Goal: Transaction & Acquisition: Purchase product/service

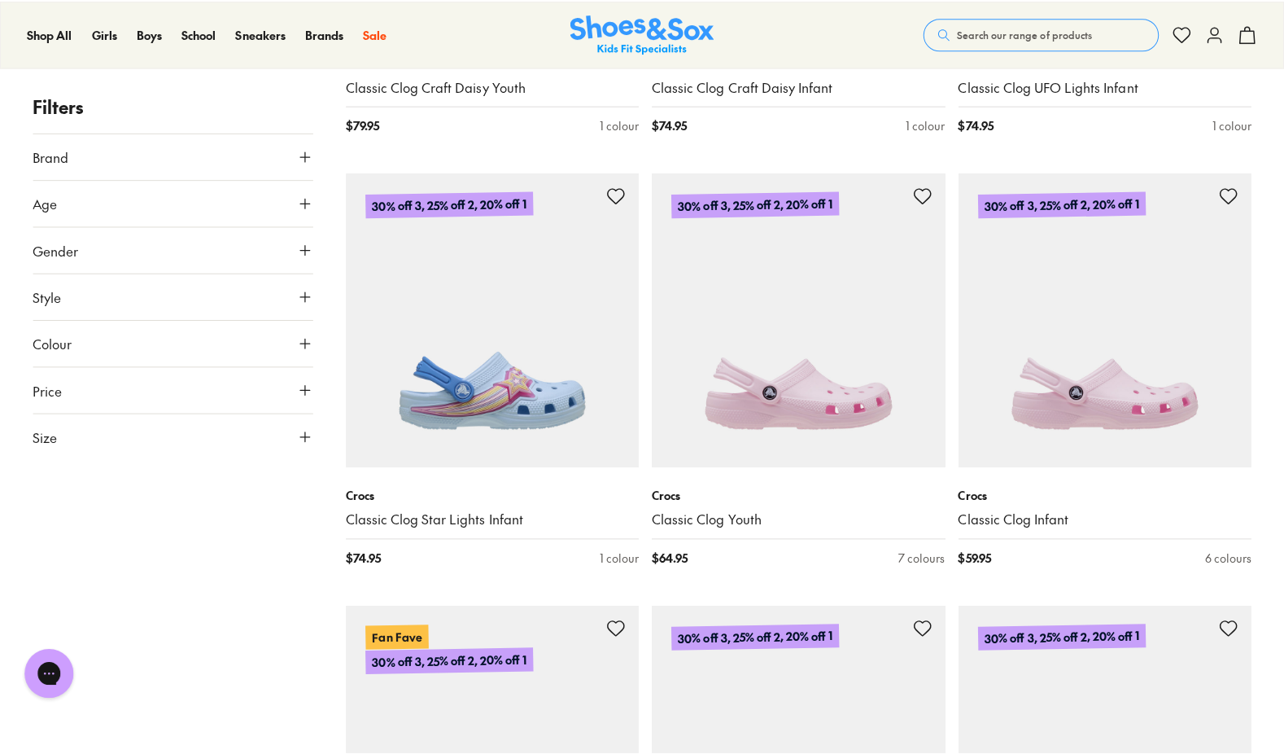
scroll to position [1934, 0]
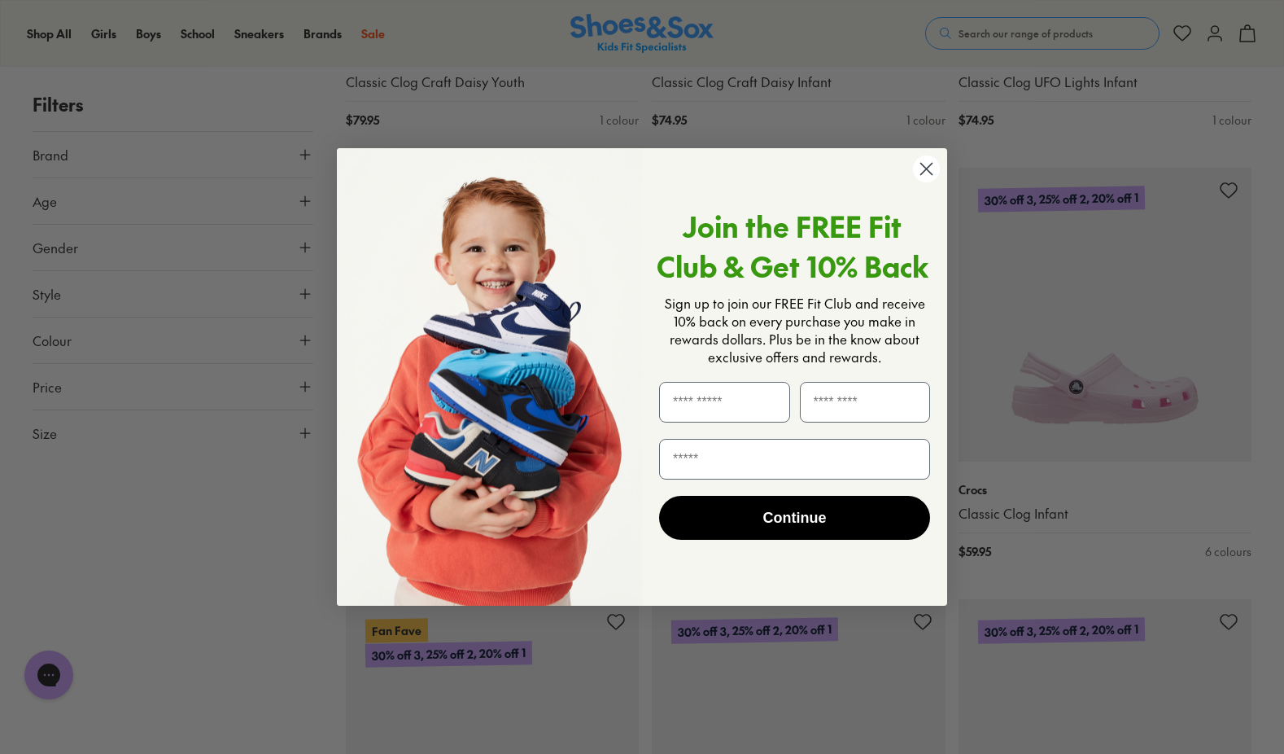
click at [926, 167] on circle "Close dialog" at bounding box center [926, 168] width 27 height 27
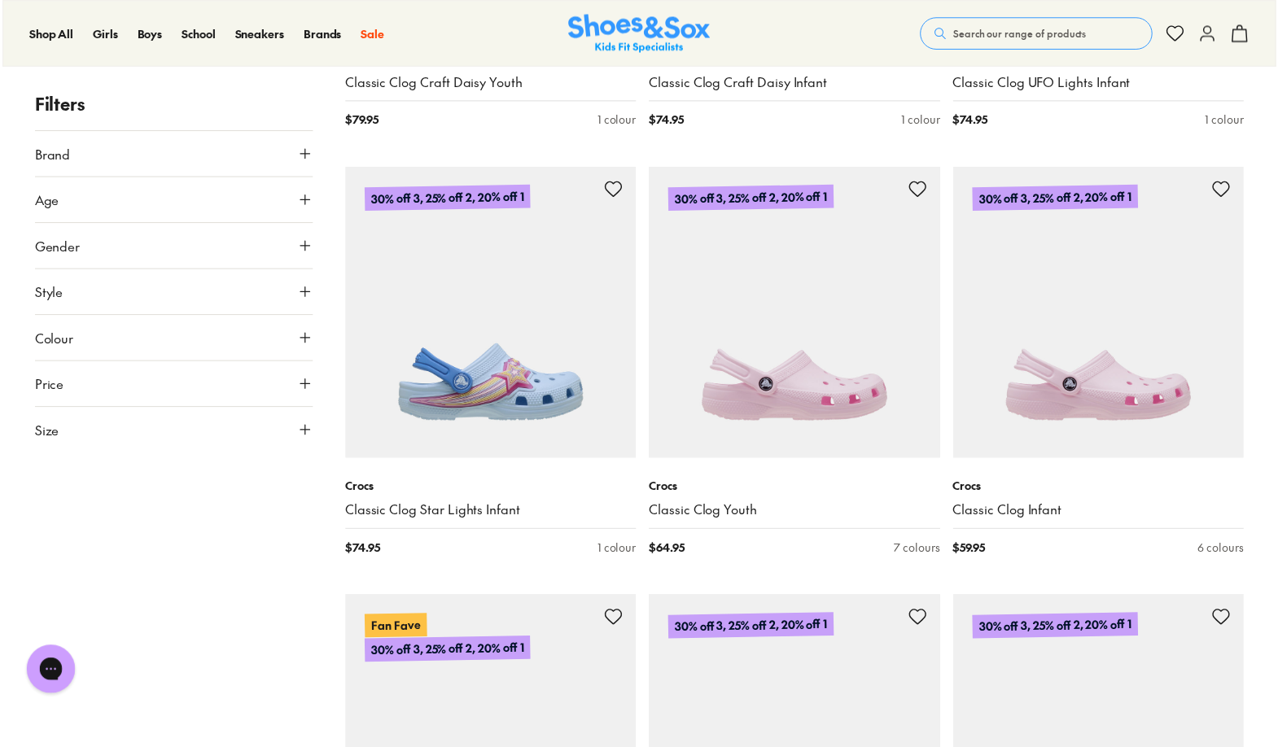
scroll to position [1929, 0]
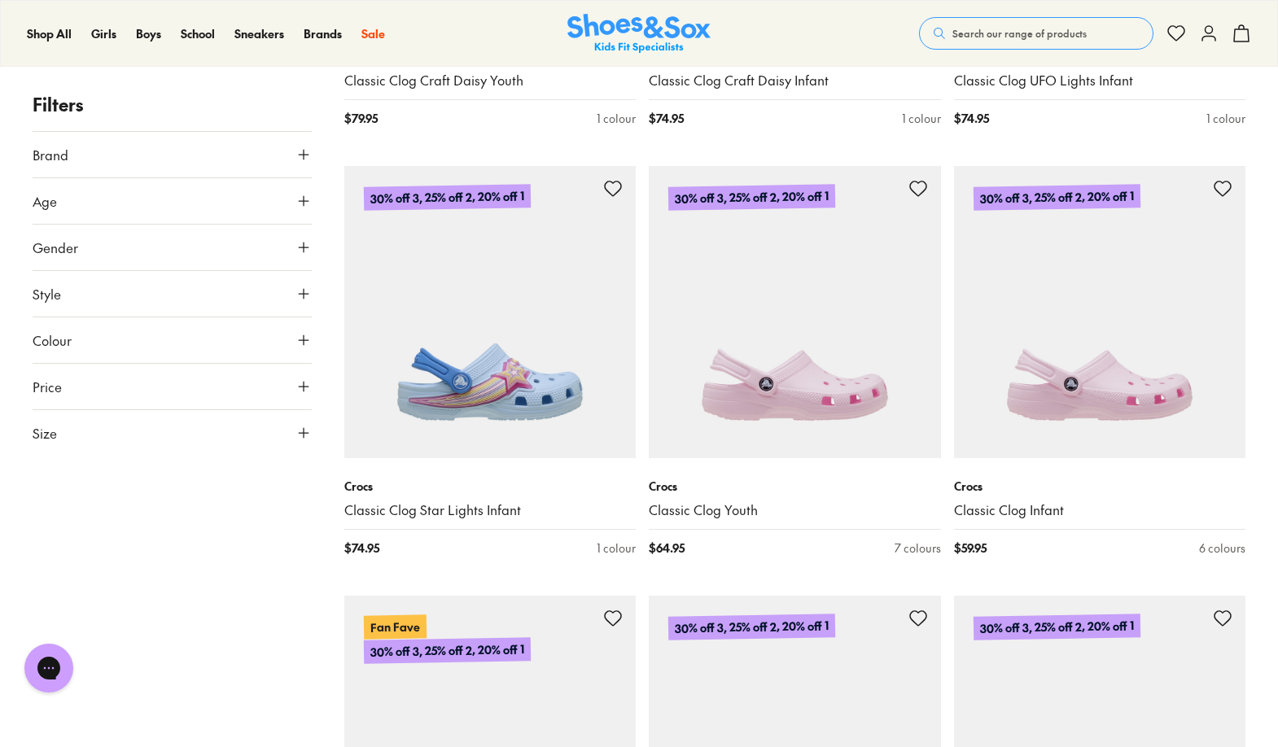
drag, startPoint x: 1277, startPoint y: 291, endPoint x: 1288, endPoint y: 339, distance: 50.0
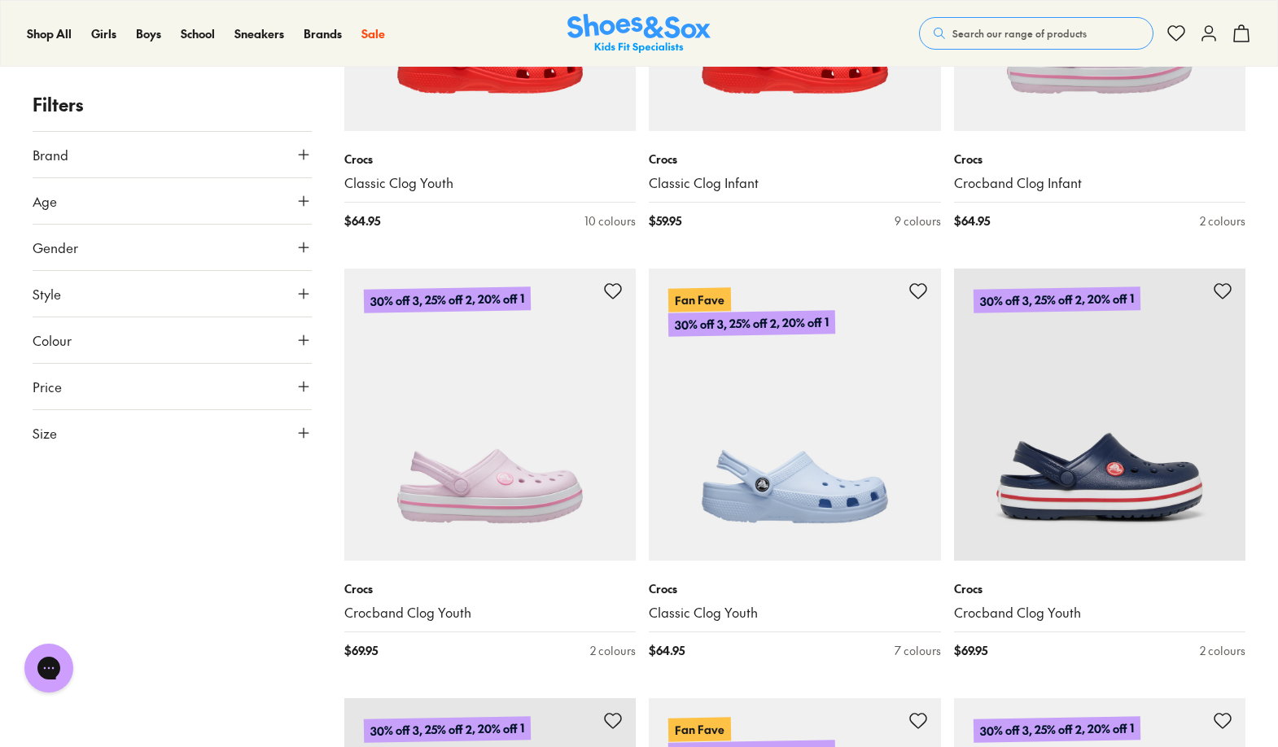
scroll to position [3320, 0]
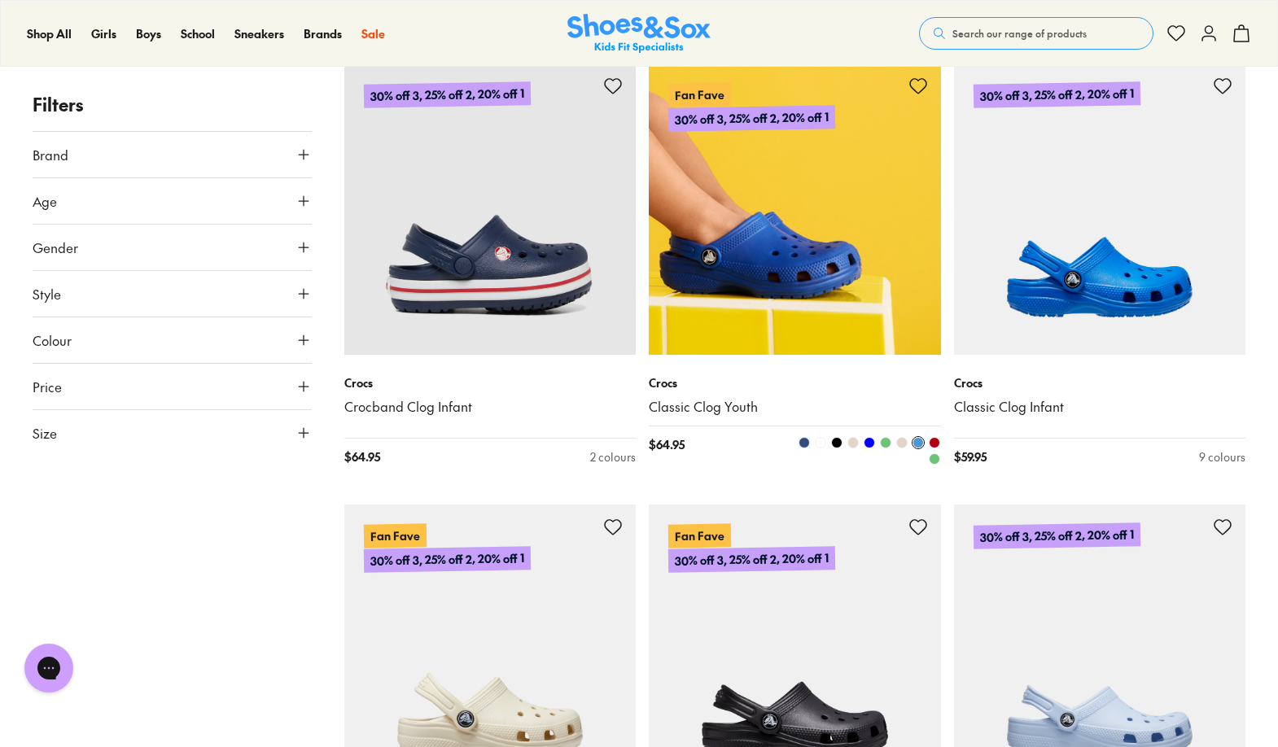
click at [847, 252] on img at bounding box center [795, 209] width 292 height 292
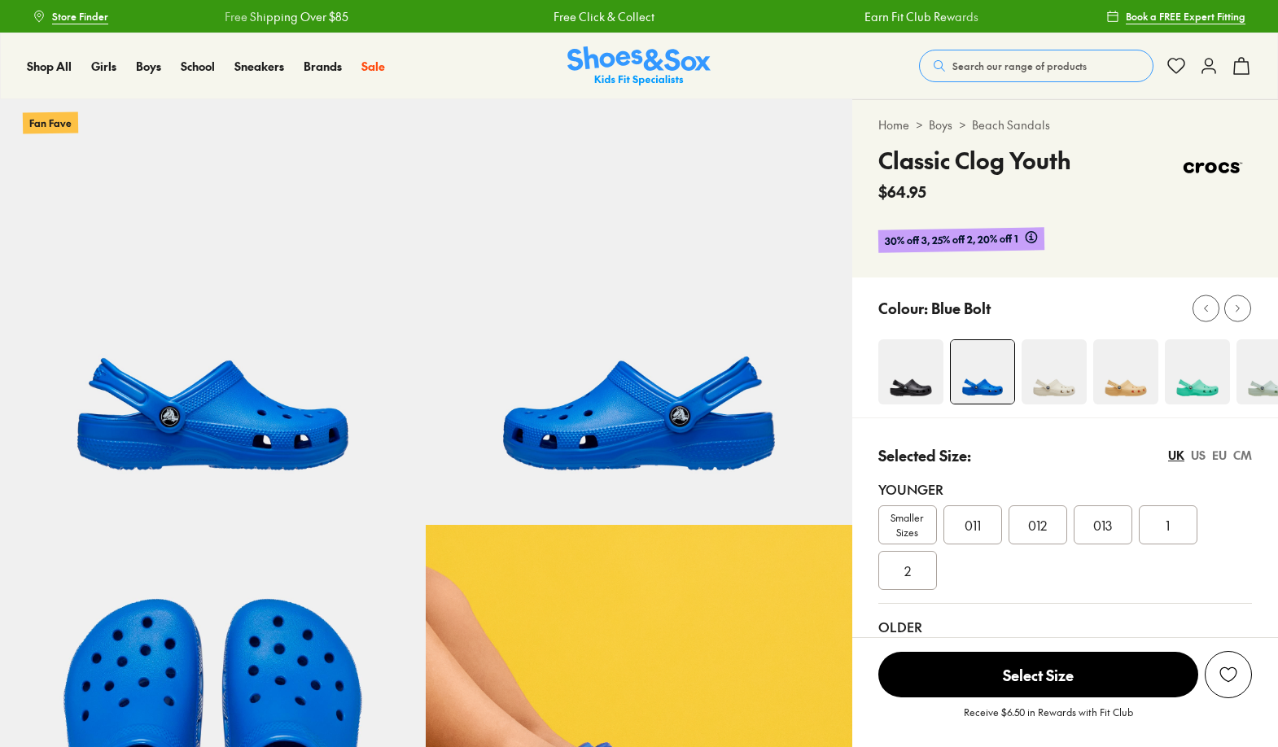
select select "*"
click at [1106, 515] on span "013" at bounding box center [1102, 525] width 19 height 20
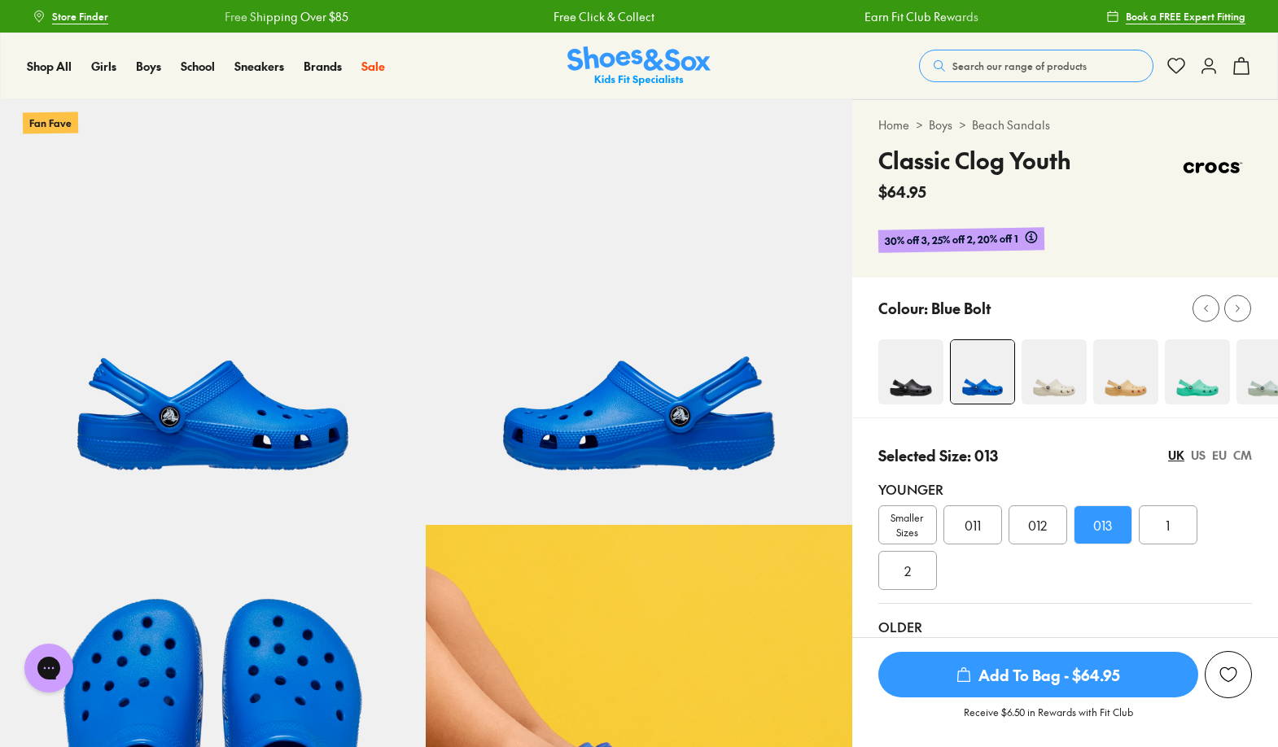
click at [1058, 667] on span "Add To Bag - $64.95" at bounding box center [1038, 675] width 320 height 46
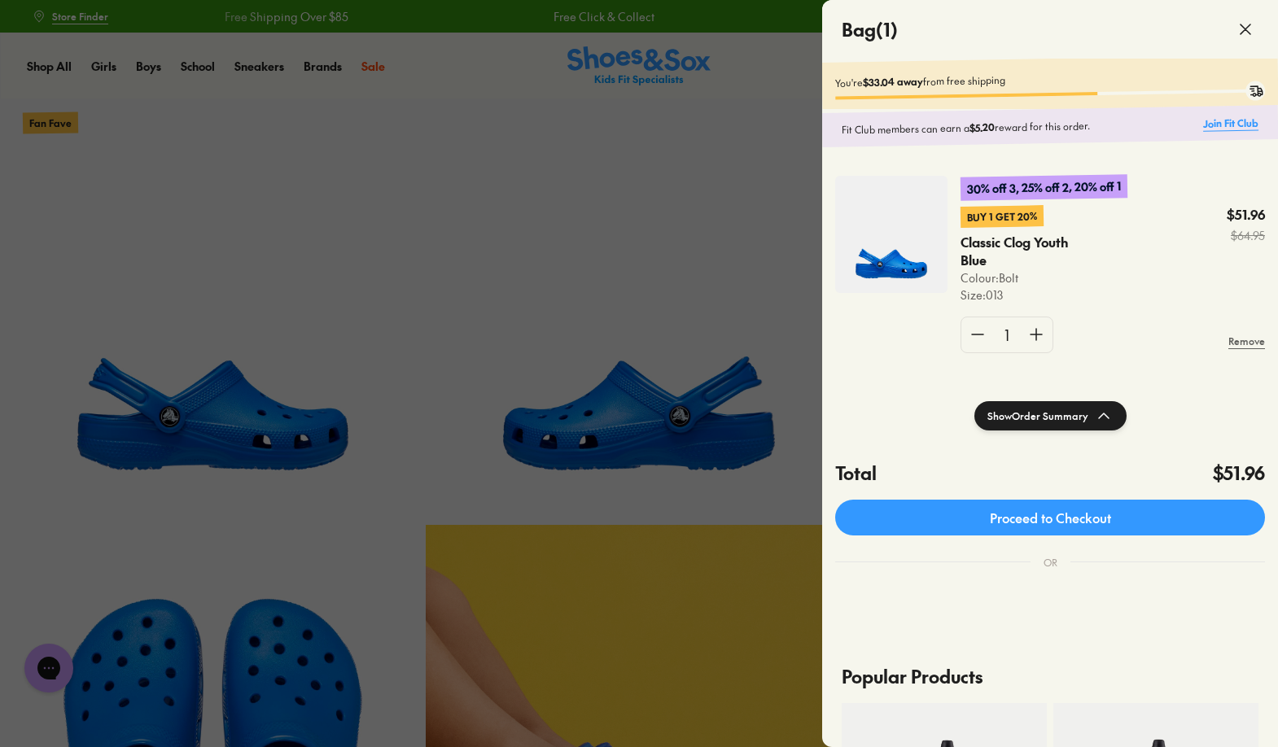
click at [1226, 120] on link "Join Fit Club" at bounding box center [1230, 123] width 55 height 15
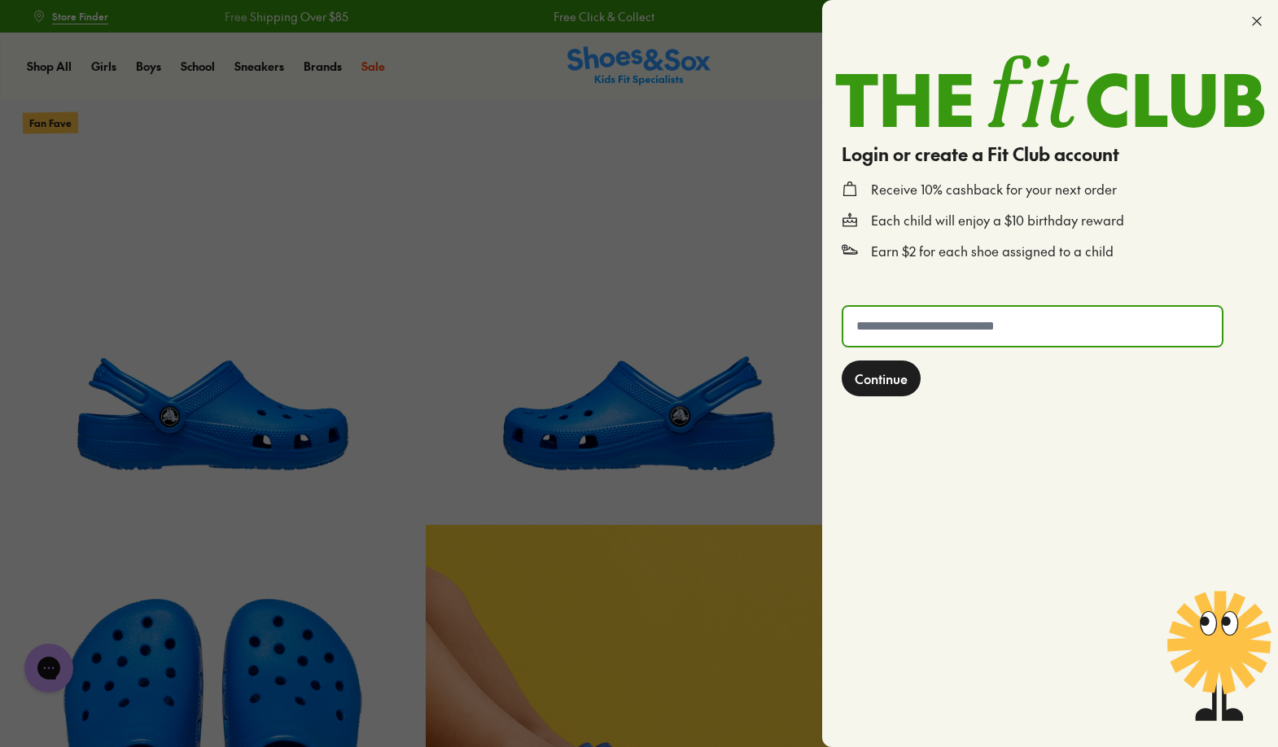
click at [1009, 325] on input "text" at bounding box center [1032, 326] width 378 height 39
type input "**********"
click at [884, 383] on span "Continue" at bounding box center [881, 379] width 53 height 20
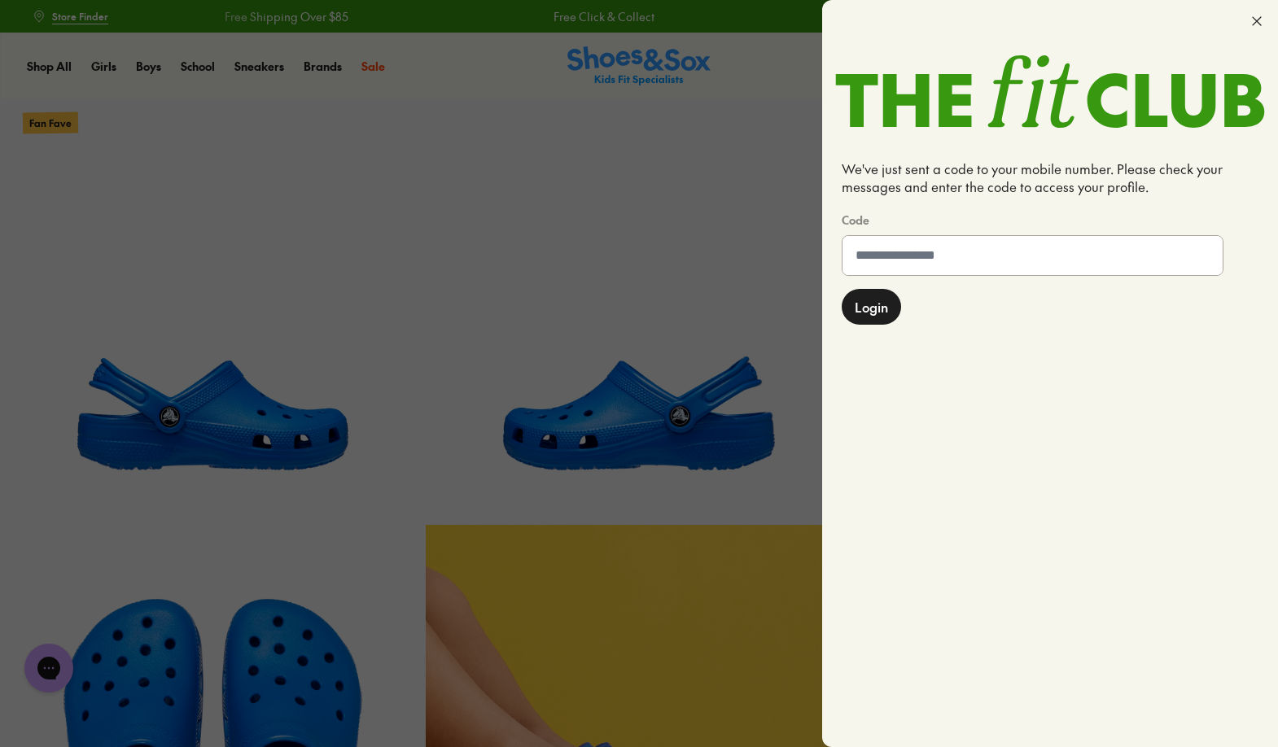
click at [924, 259] on input at bounding box center [1032, 255] width 380 height 39
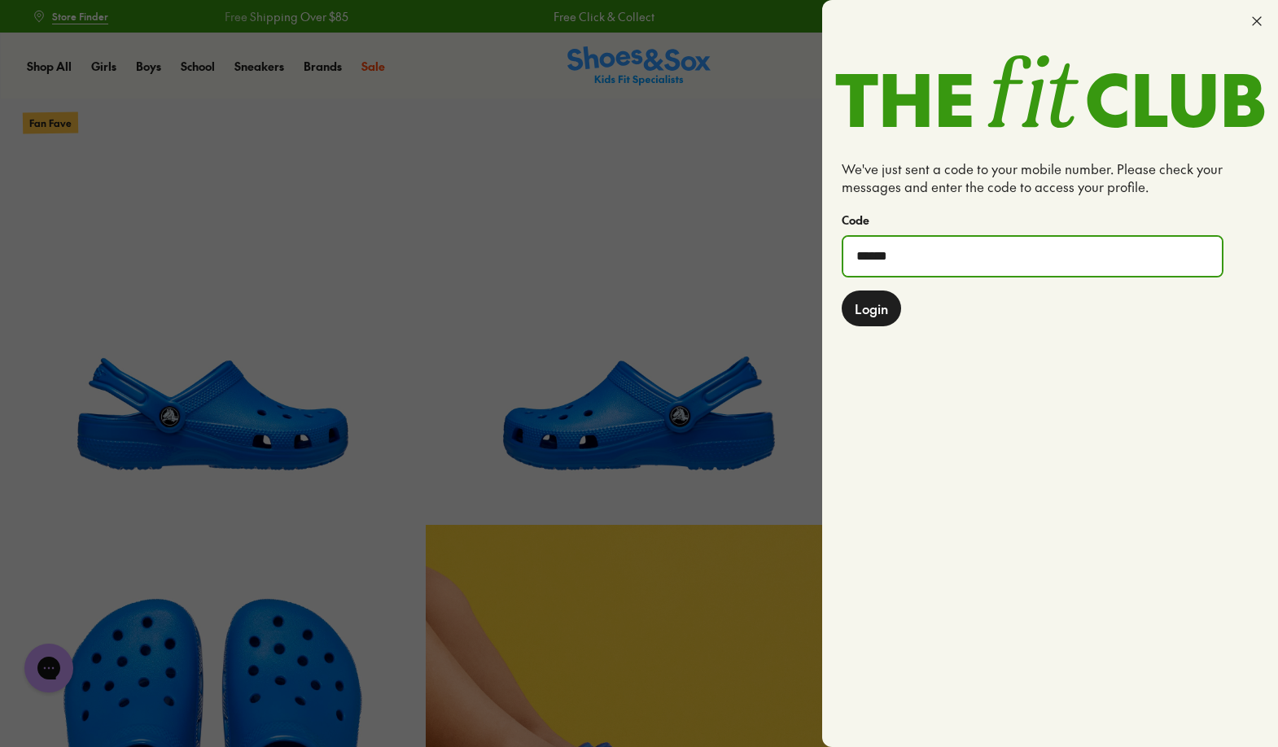
type input "******"
click at [881, 300] on span "Login" at bounding box center [871, 309] width 33 height 20
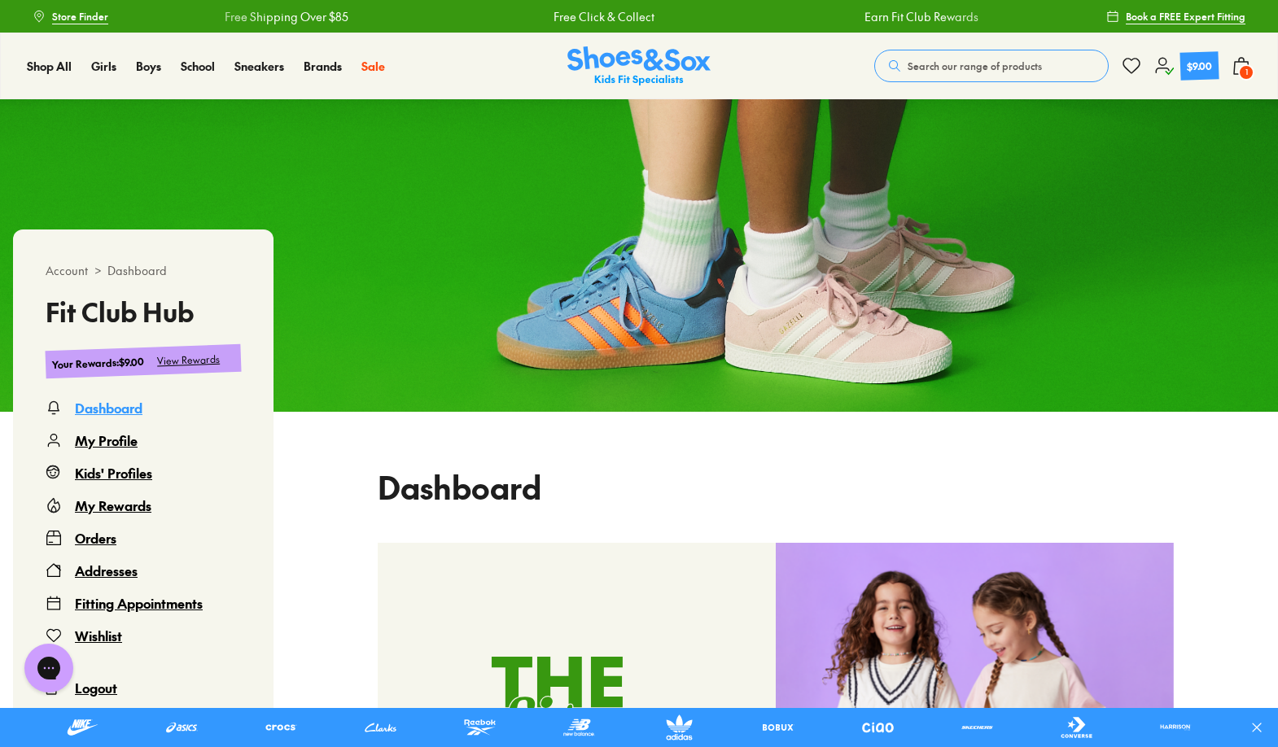
click at [1247, 68] on span "1" at bounding box center [1246, 72] width 16 height 16
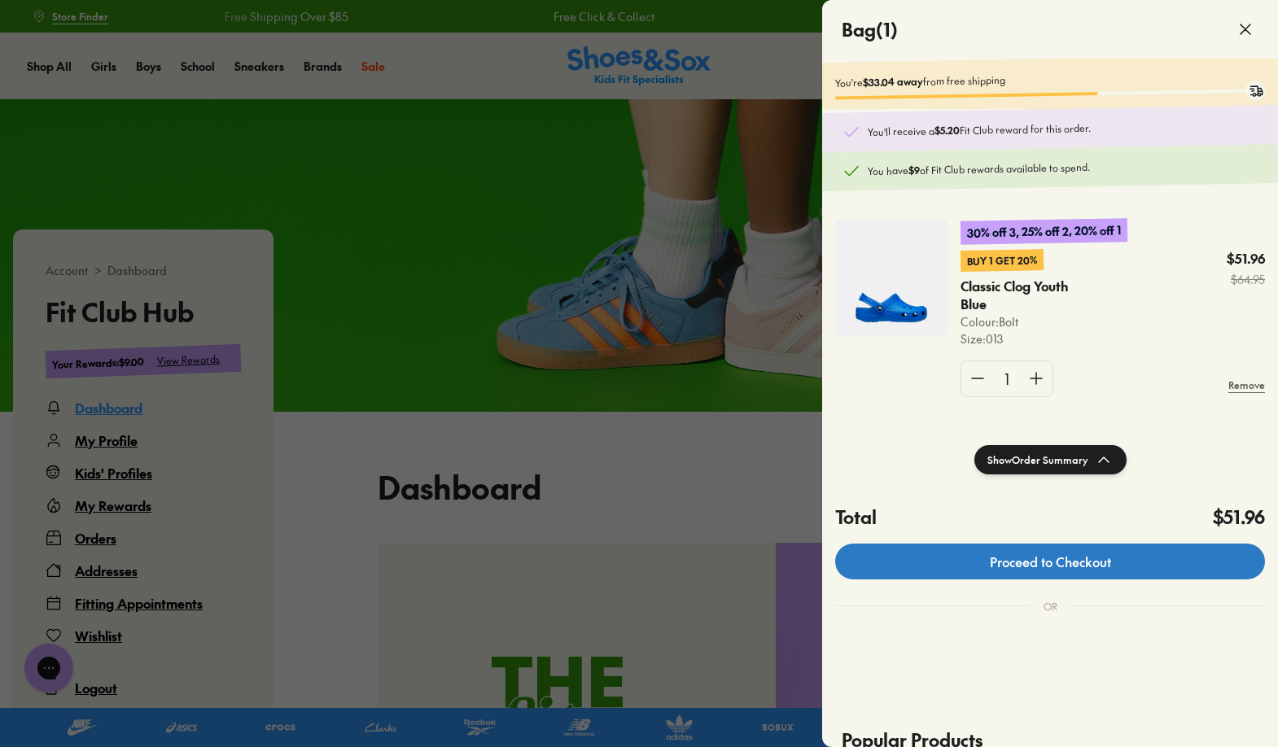
click at [1145, 572] on link "Proceed to Checkout" at bounding box center [1050, 562] width 430 height 36
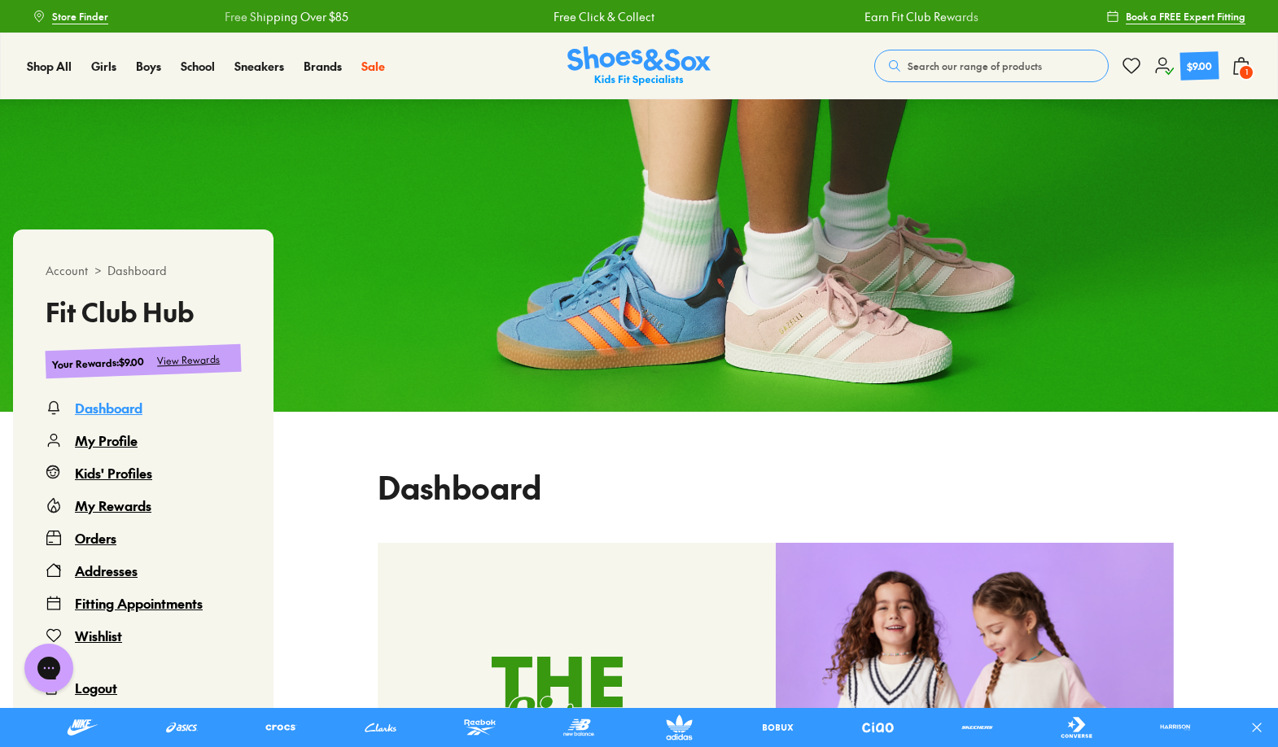
click at [1236, 75] on icon at bounding box center [1242, 66] width 20 height 20
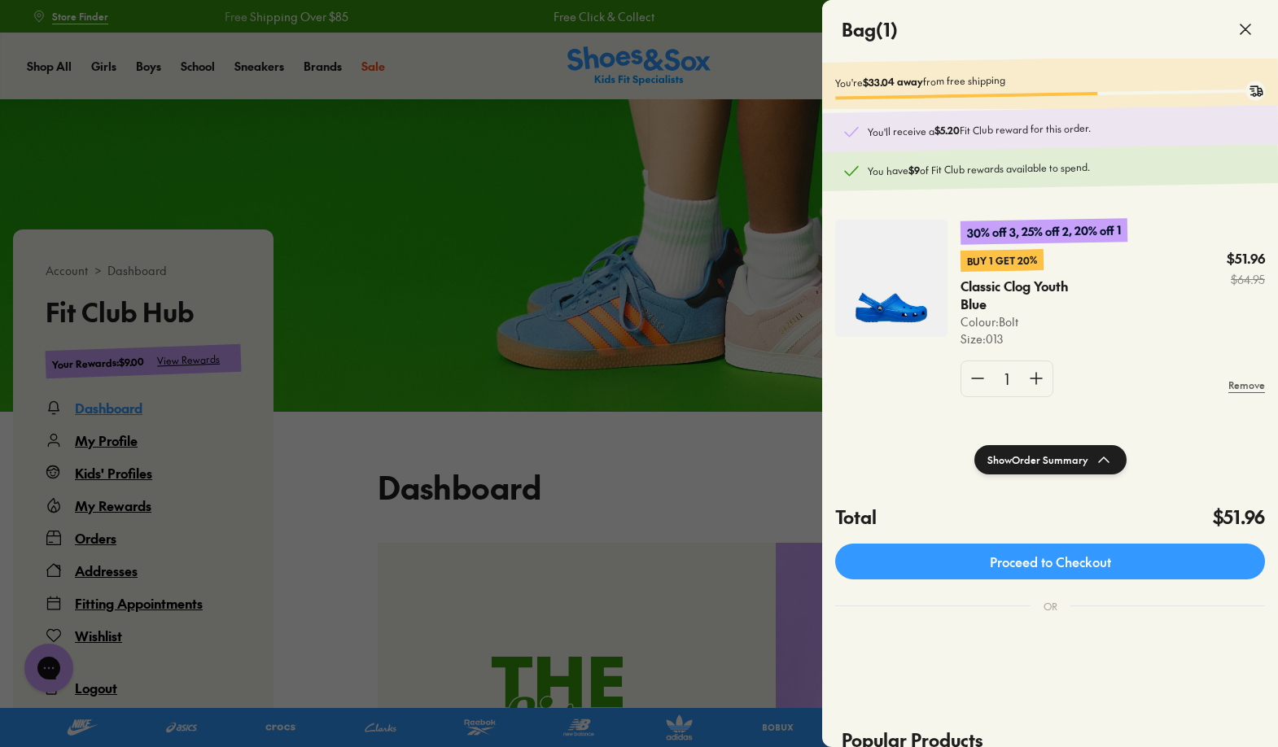
click at [1108, 466] on icon at bounding box center [1104, 460] width 20 height 20
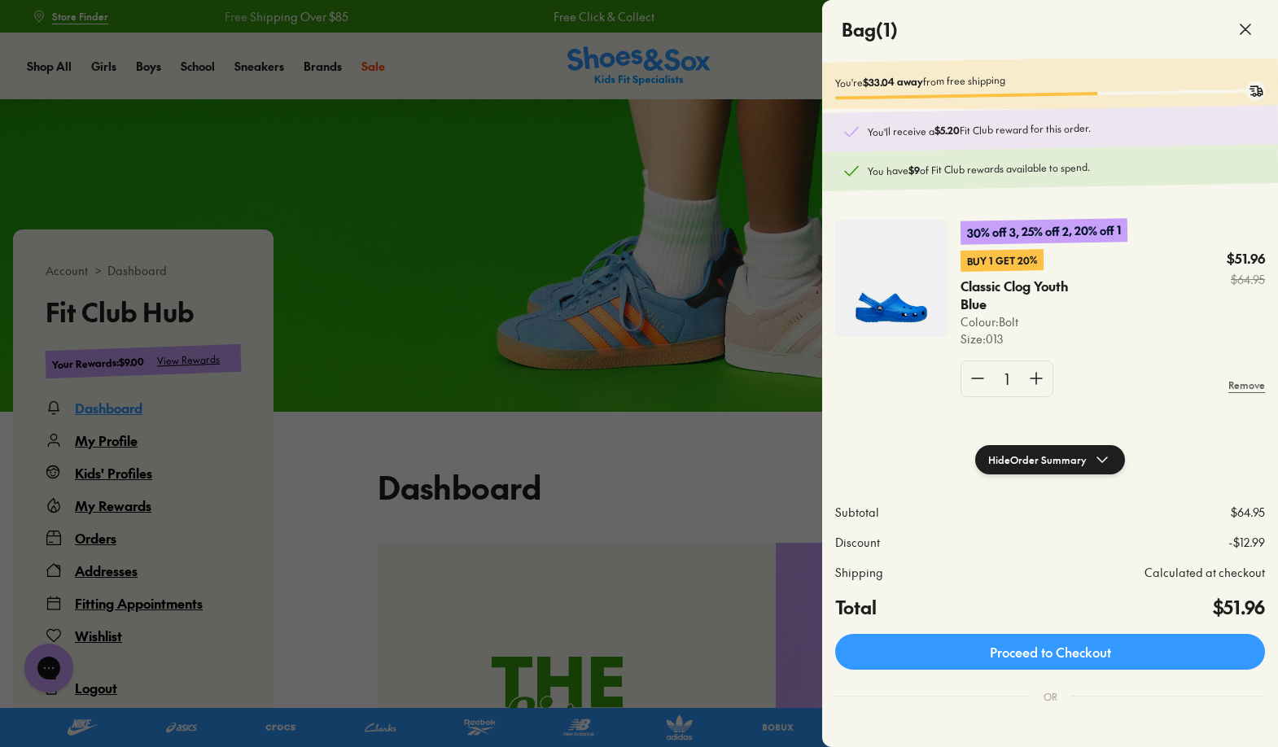
click at [687, 421] on div at bounding box center [639, 373] width 1278 height 747
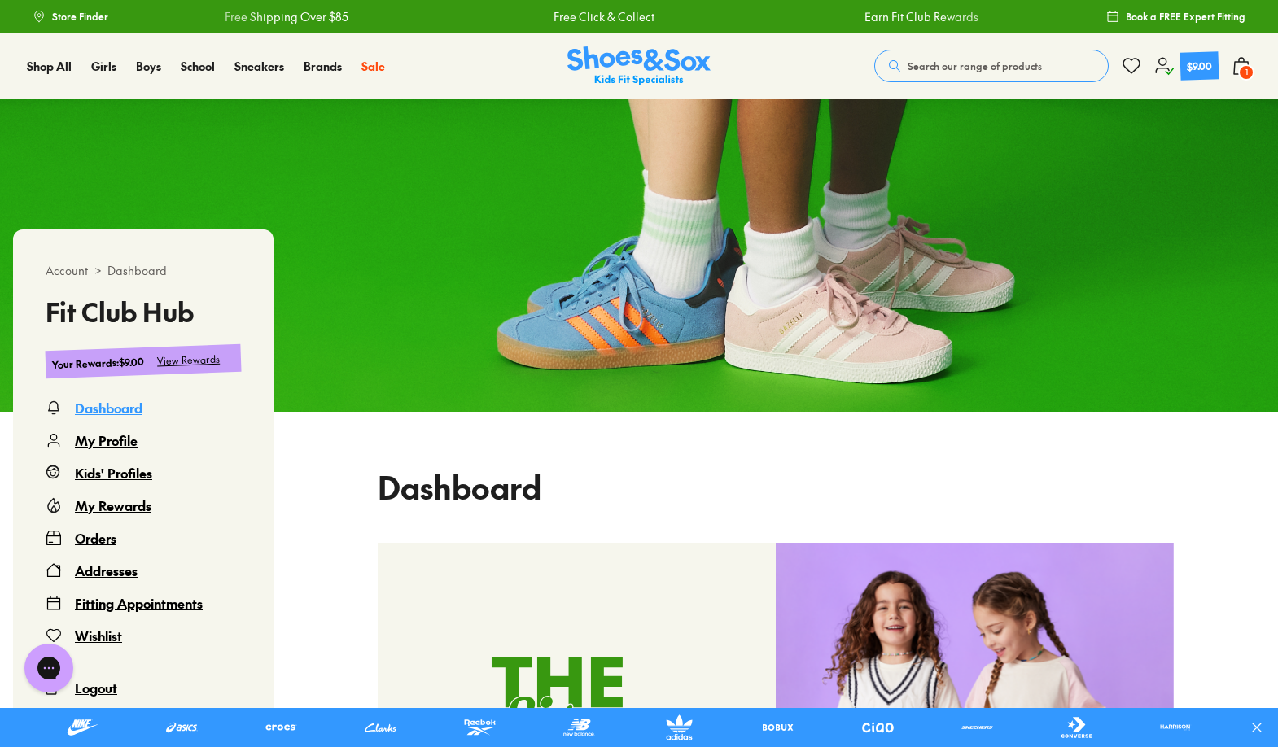
click at [923, 69] on span "Search our range of products" at bounding box center [975, 66] width 134 height 15
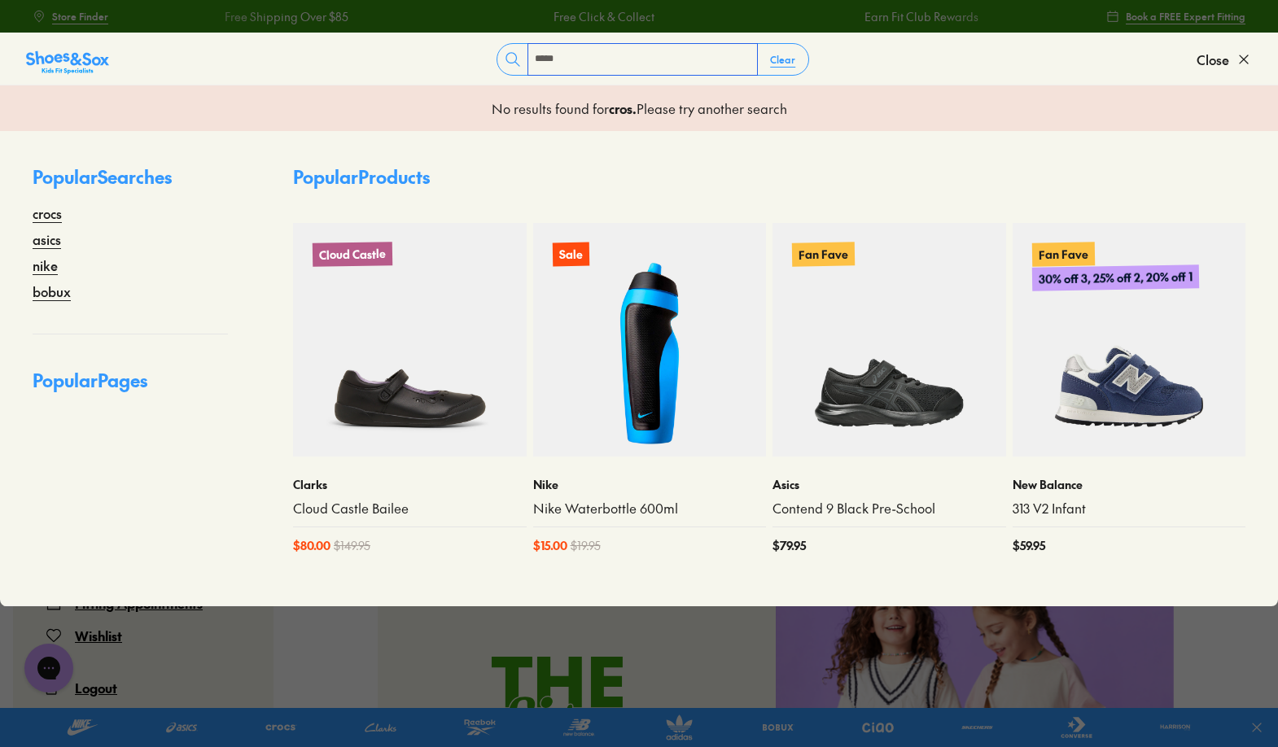
type input "*****"
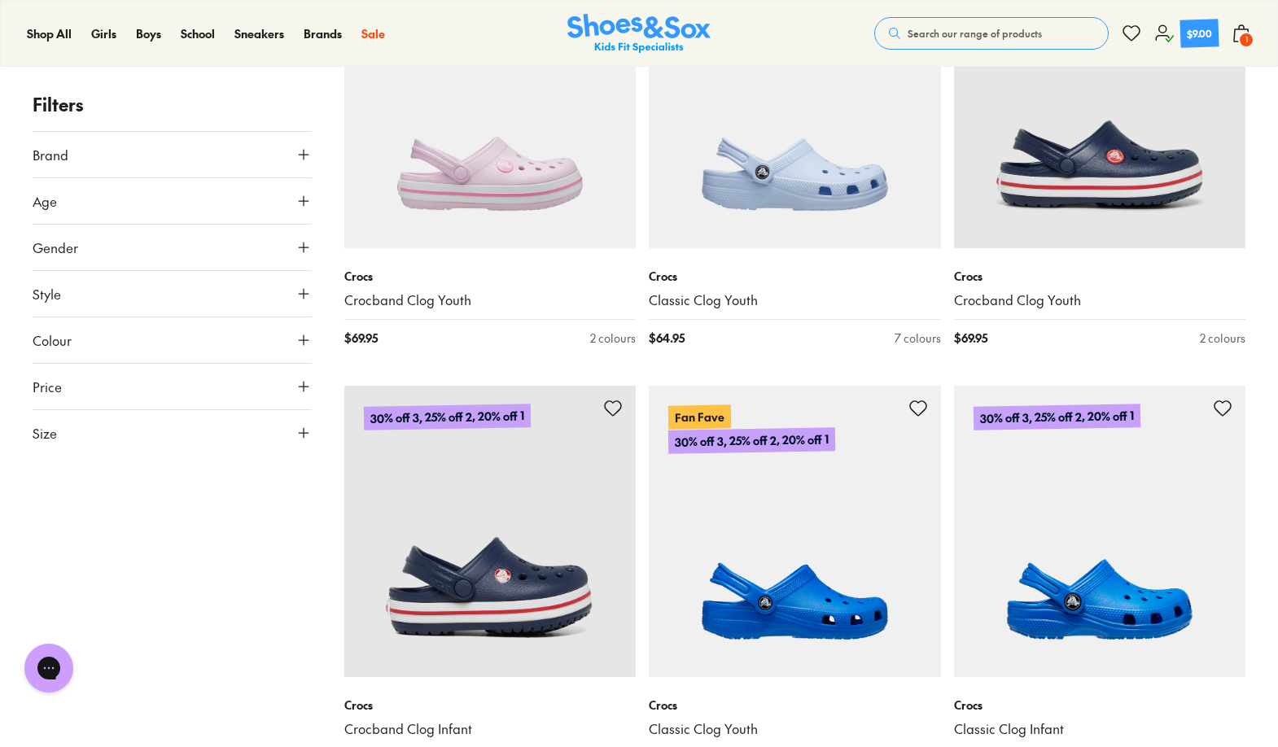
scroll to position [2865, 0]
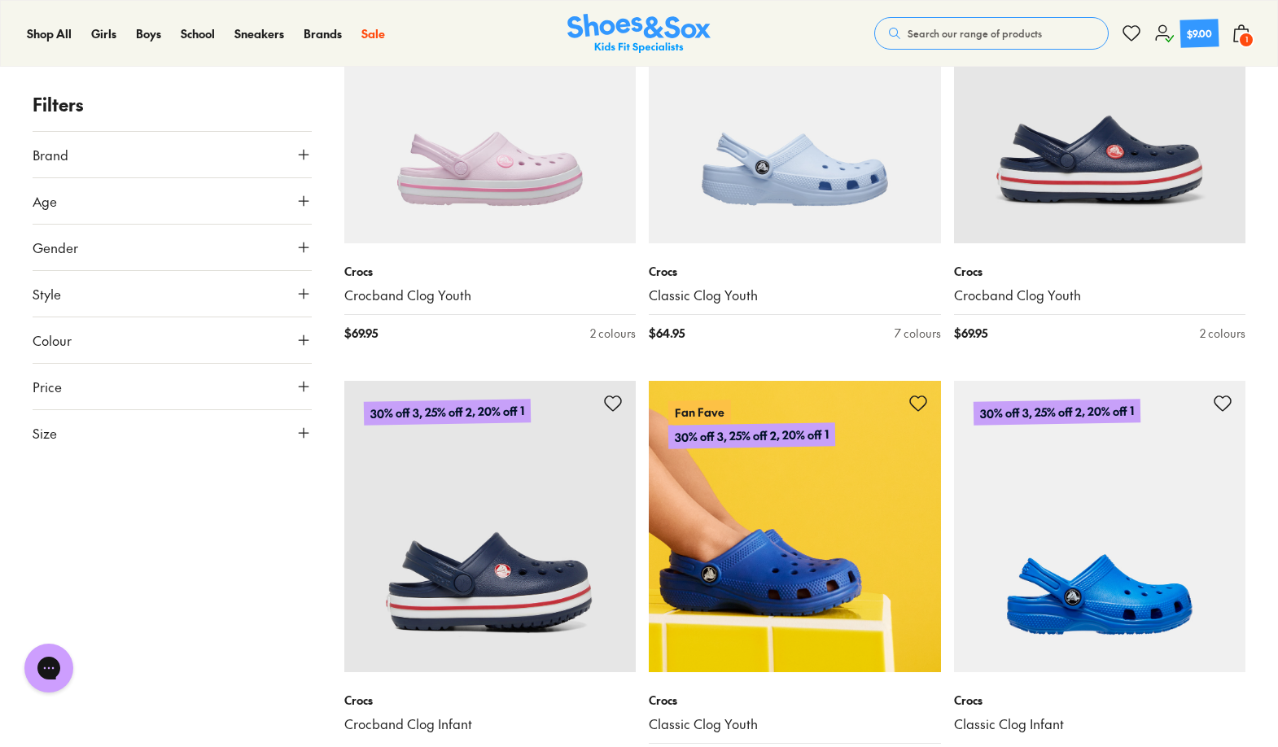
click at [790, 469] on img at bounding box center [795, 527] width 292 height 292
click at [750, 668] on img at bounding box center [795, 527] width 292 height 292
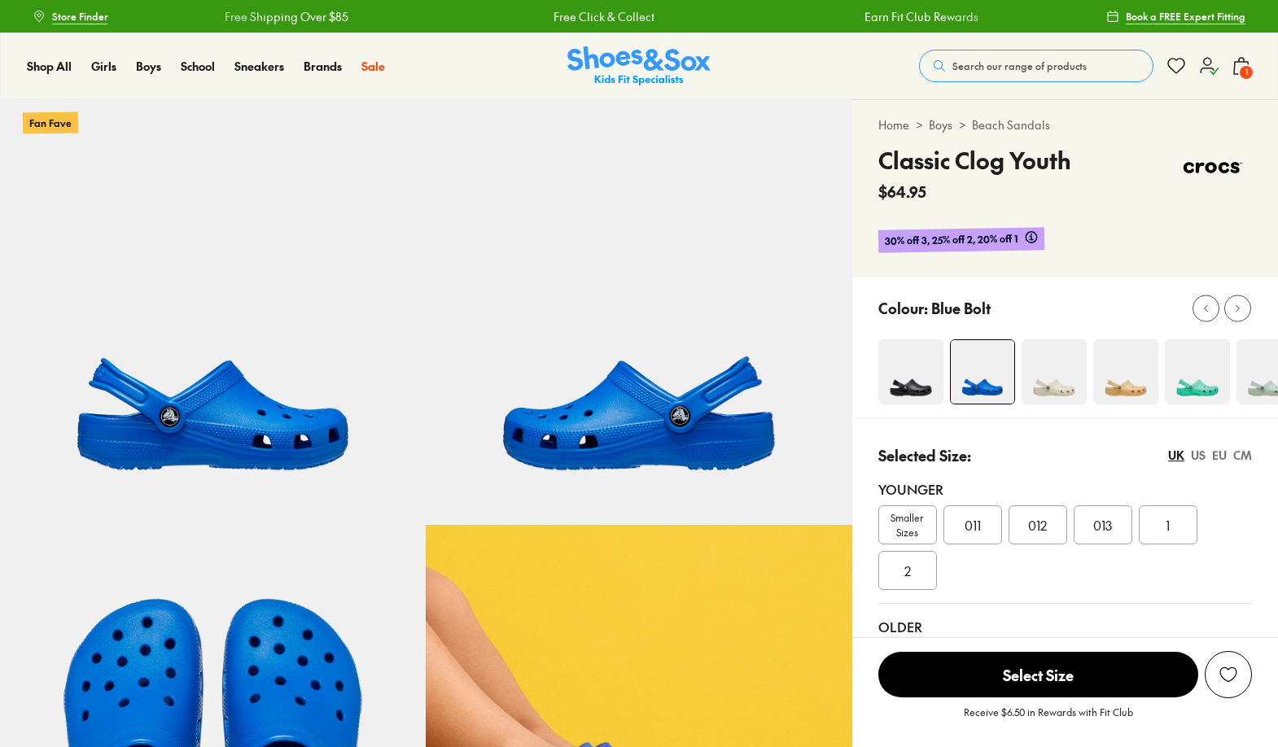
select select "*"
click at [1119, 532] on div "013" at bounding box center [1103, 524] width 59 height 39
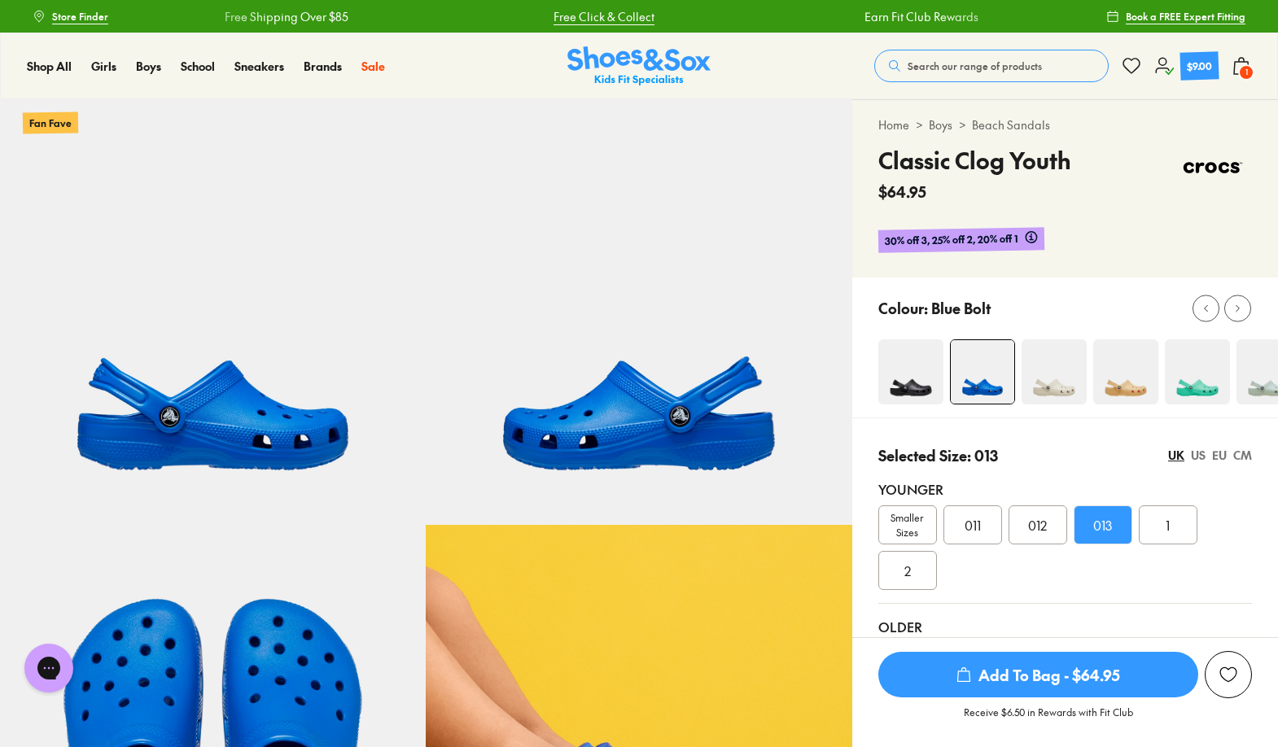
click at [552, 24] on link "Free Click & Collect" at bounding box center [602, 16] width 101 height 17
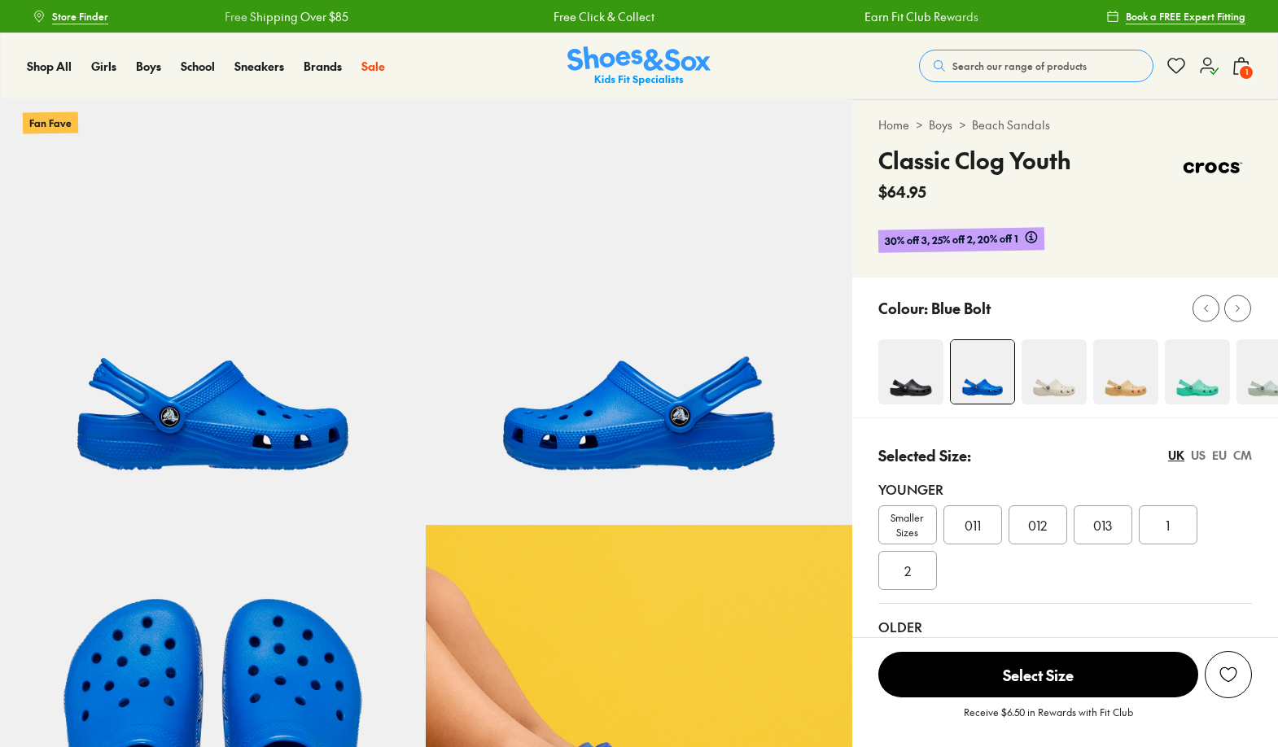
select select "*"
click at [1110, 522] on span "013" at bounding box center [1102, 525] width 19 height 20
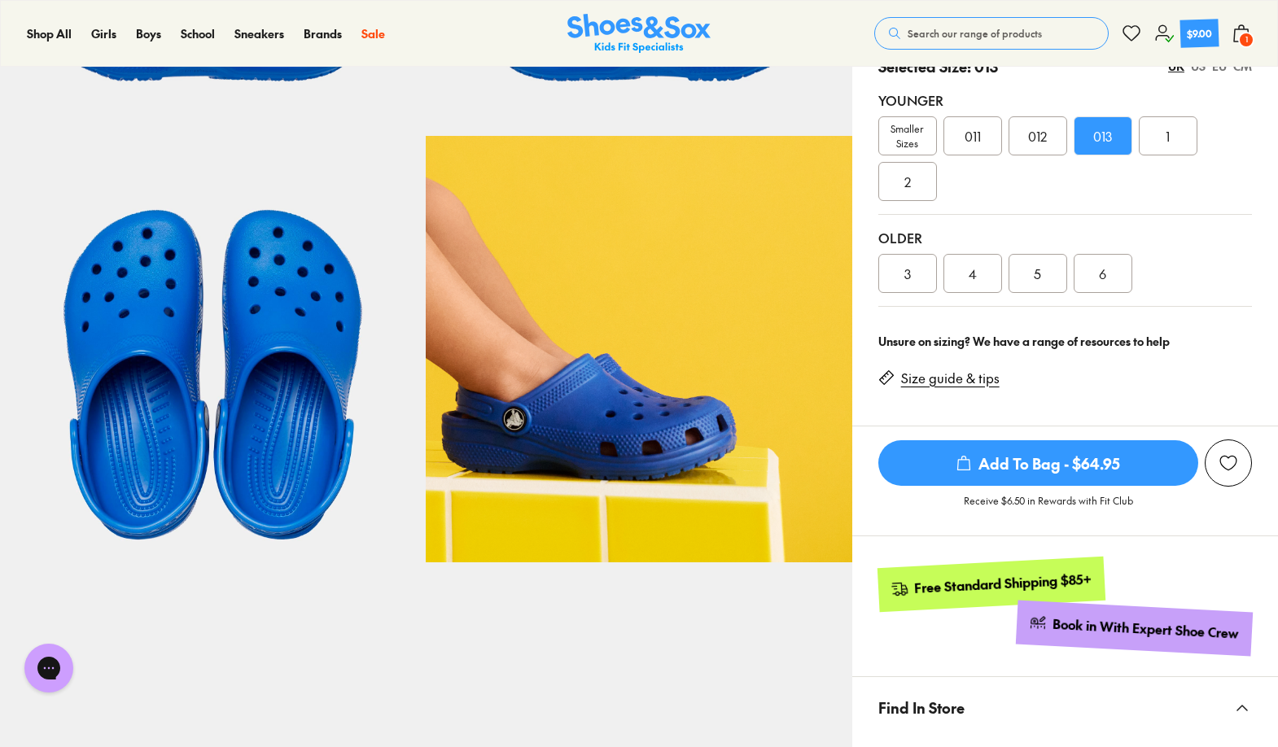
scroll to position [389, 0]
click at [1182, 42] on div "$9.00" at bounding box center [1198, 33] width 39 height 29
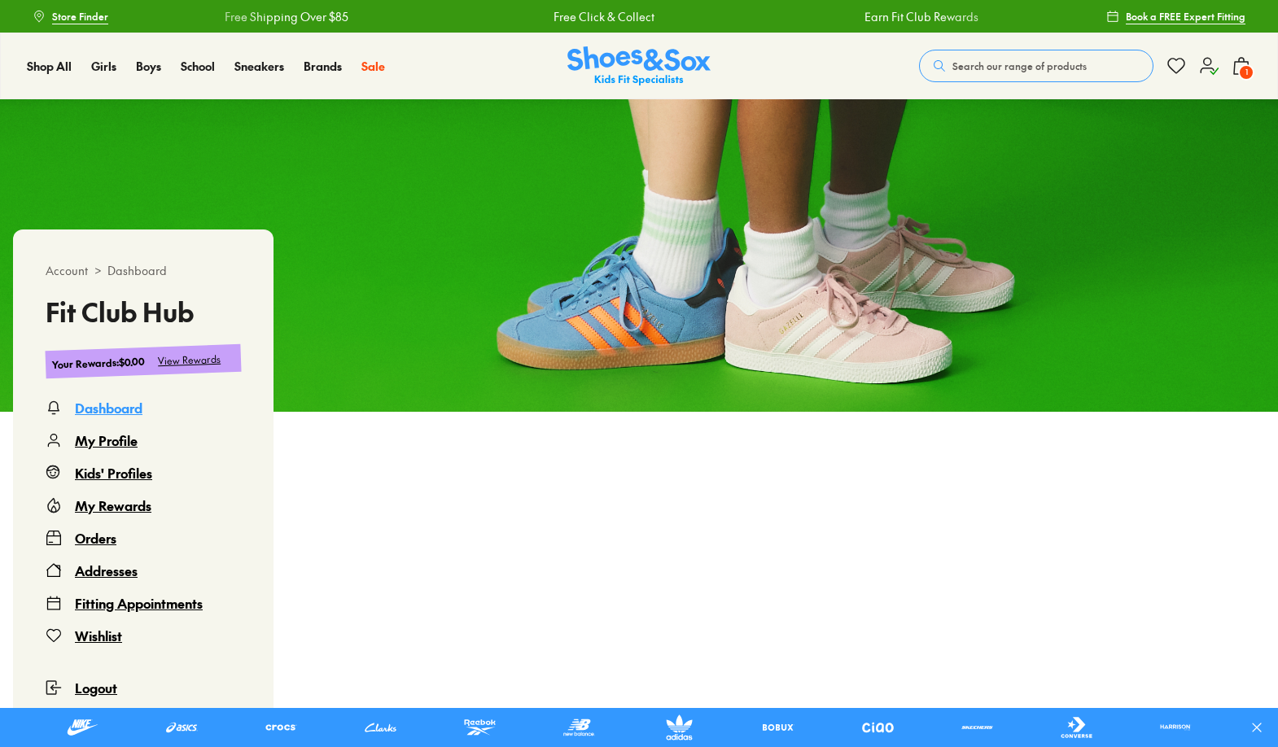
click at [1245, 71] on span "1" at bounding box center [1246, 72] width 16 height 16
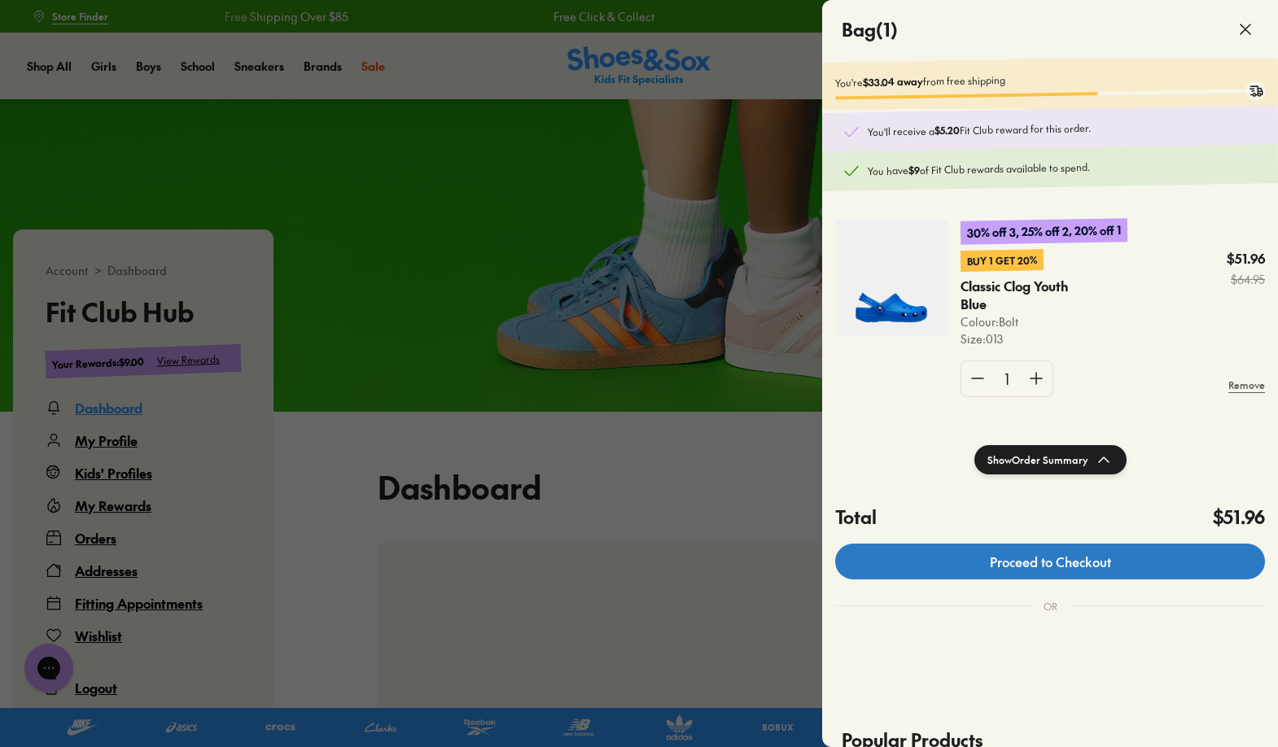
click at [1034, 569] on link "Proceed to Checkout" at bounding box center [1050, 562] width 430 height 36
